Goal: Task Accomplishment & Management: Use online tool/utility

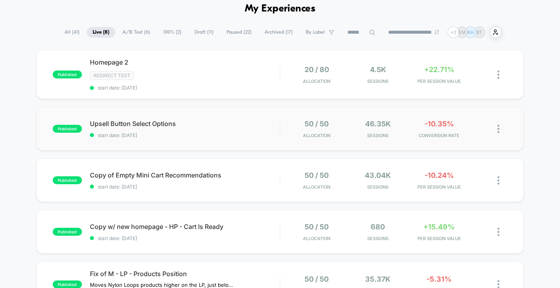
scroll to position [41, 0]
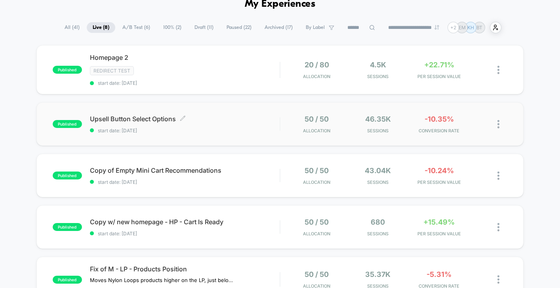
click at [277, 131] on span "start date: [DATE]" at bounding box center [185, 131] width 190 height 6
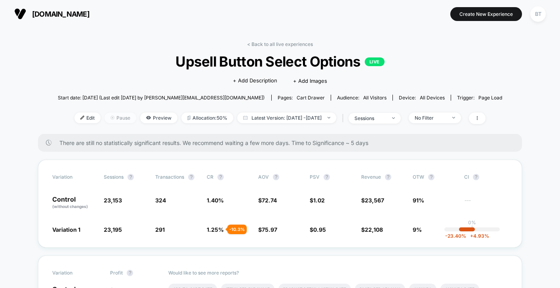
click at [116, 119] on span "Pause" at bounding box center [121, 118] width 32 height 11
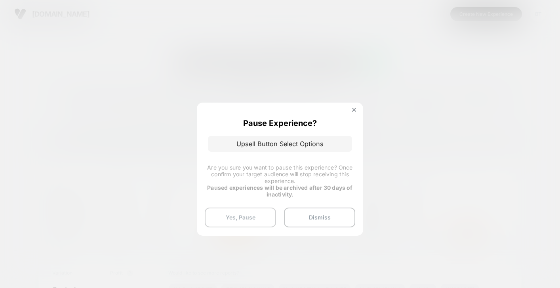
click at [249, 222] on button "Yes, Pause" at bounding box center [240, 218] width 71 height 20
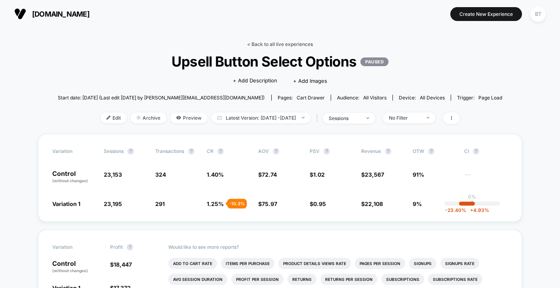
click at [294, 43] on link "< Back to all live experiences" at bounding box center [280, 44] width 66 height 6
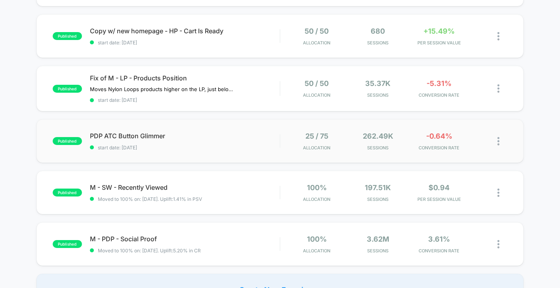
scroll to position [169, 0]
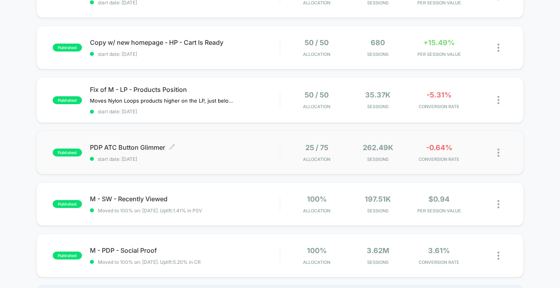
click at [226, 156] on span "start date: [DATE]" at bounding box center [185, 159] width 190 height 6
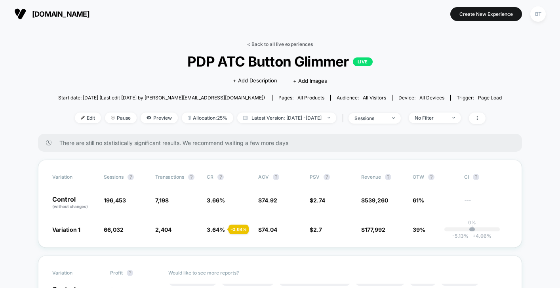
click at [257, 43] on link "< Back to all live experiences" at bounding box center [280, 44] width 66 height 6
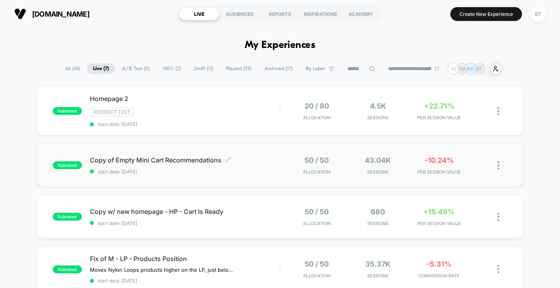
click at [260, 164] on div "Copy of Empty Mini Cart Recommendations Click to edit experience details Click …" at bounding box center [185, 165] width 190 height 19
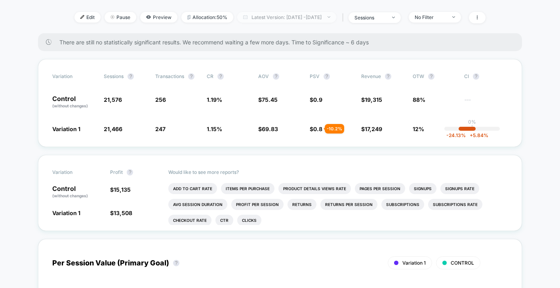
scroll to position [64, 0]
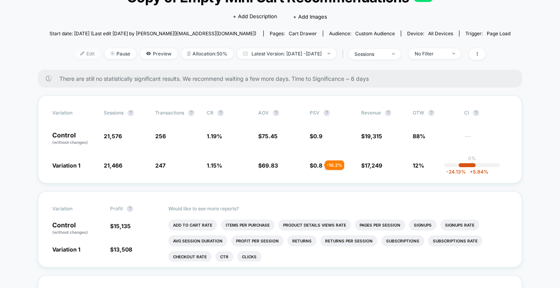
click at [80, 54] on span "Edit" at bounding box center [87, 53] width 26 height 11
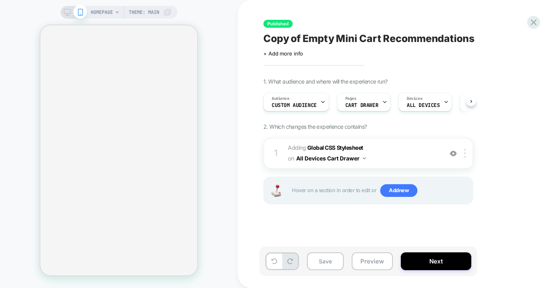
scroll to position [0, 0]
click at [326, 265] on button "Save" at bounding box center [325, 261] width 37 height 18
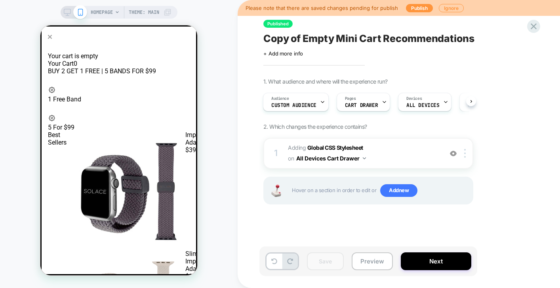
scroll to position [0, 0]
click at [419, 7] on button "Publish" at bounding box center [419, 8] width 27 height 8
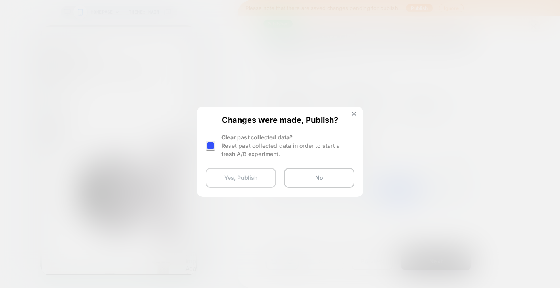
click at [239, 179] on button "Yes, Publish" at bounding box center [241, 178] width 71 height 20
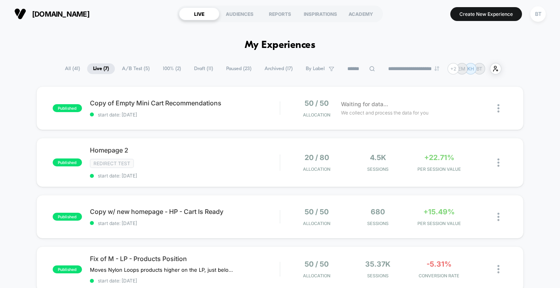
click at [139, 64] on span "A/B Test ( 5 )" at bounding box center [136, 68] width 40 height 11
